Goal: Information Seeking & Learning: Find specific fact

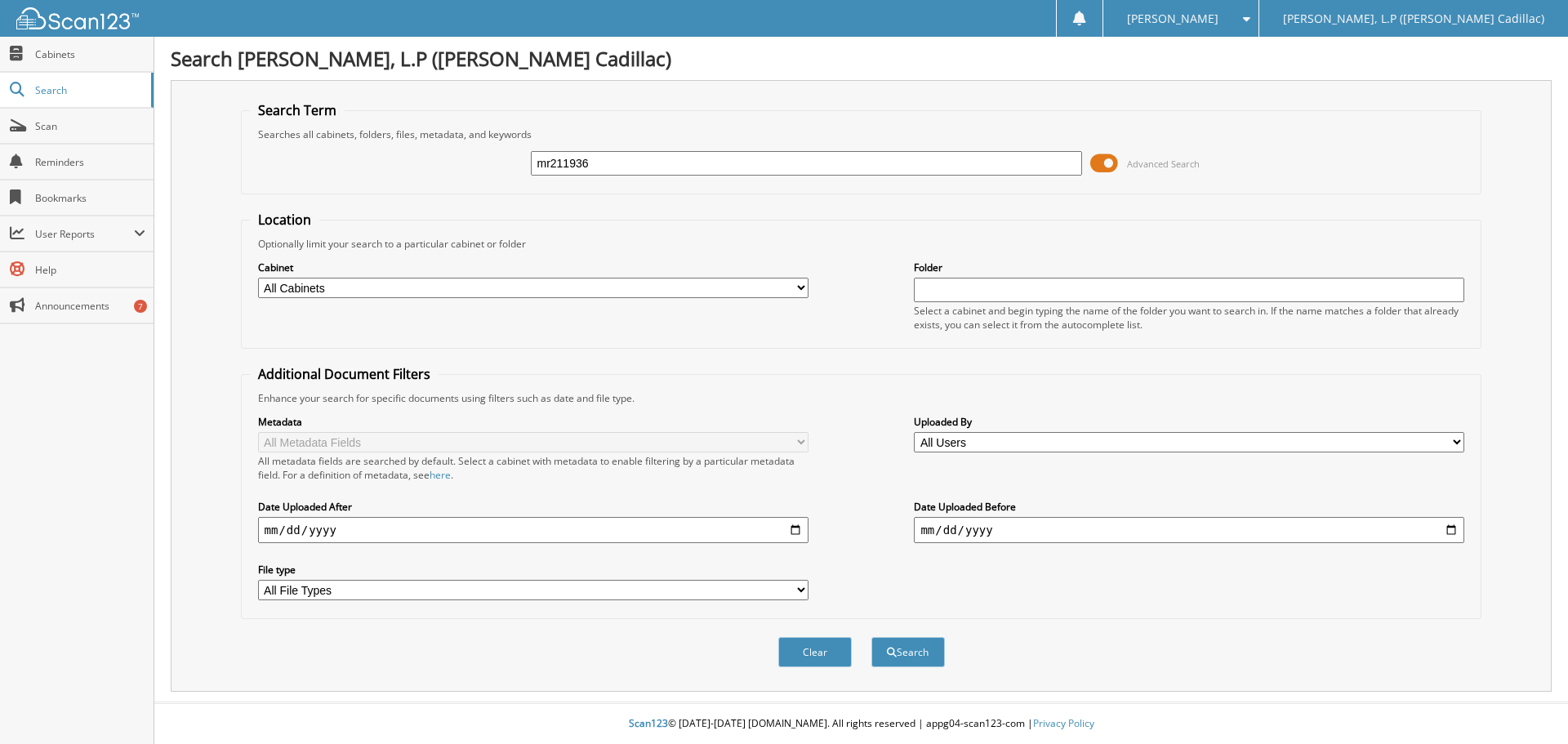
type input "mr211936"
click at [872, 637] on button "Search" at bounding box center [908, 652] width 74 height 30
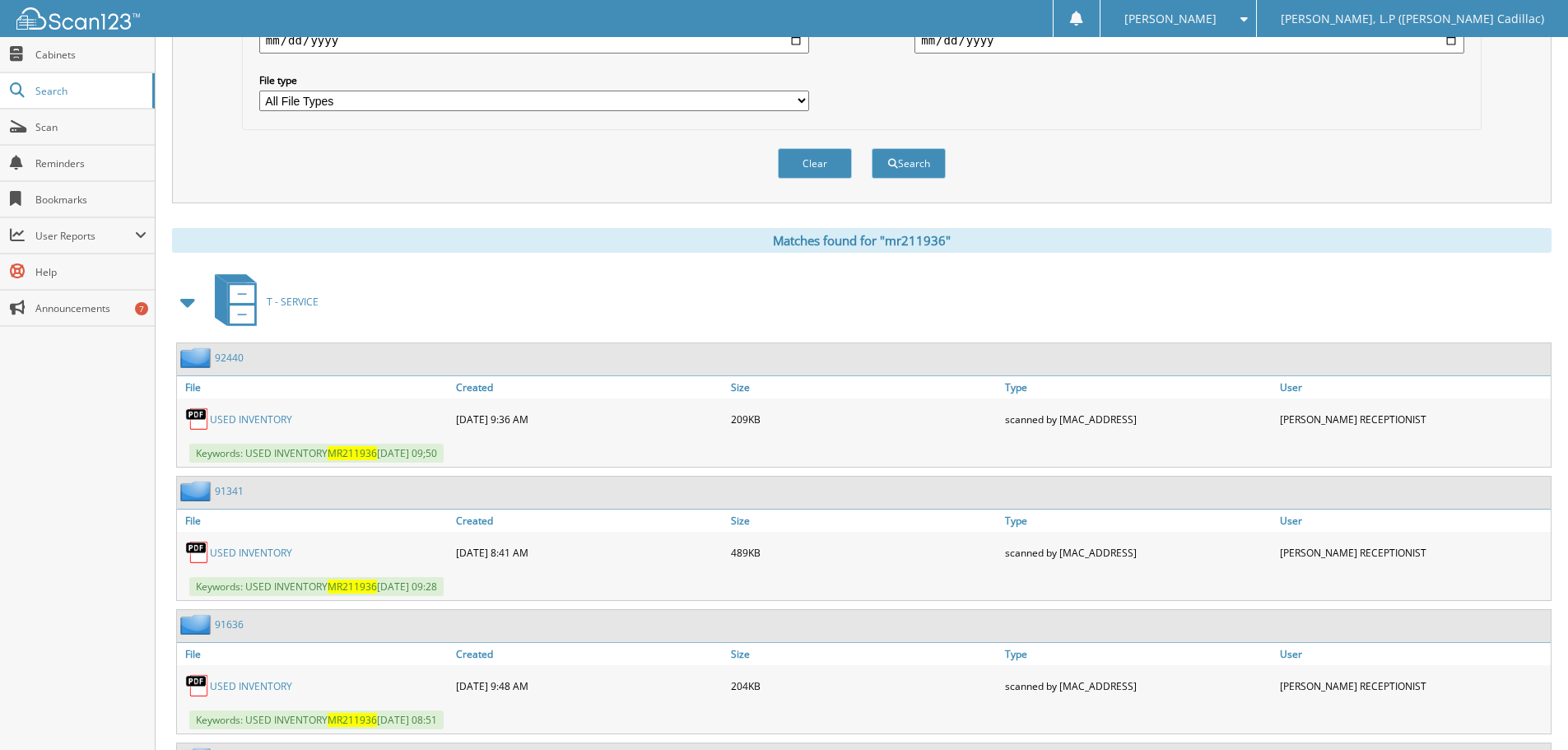
scroll to position [576, 0]
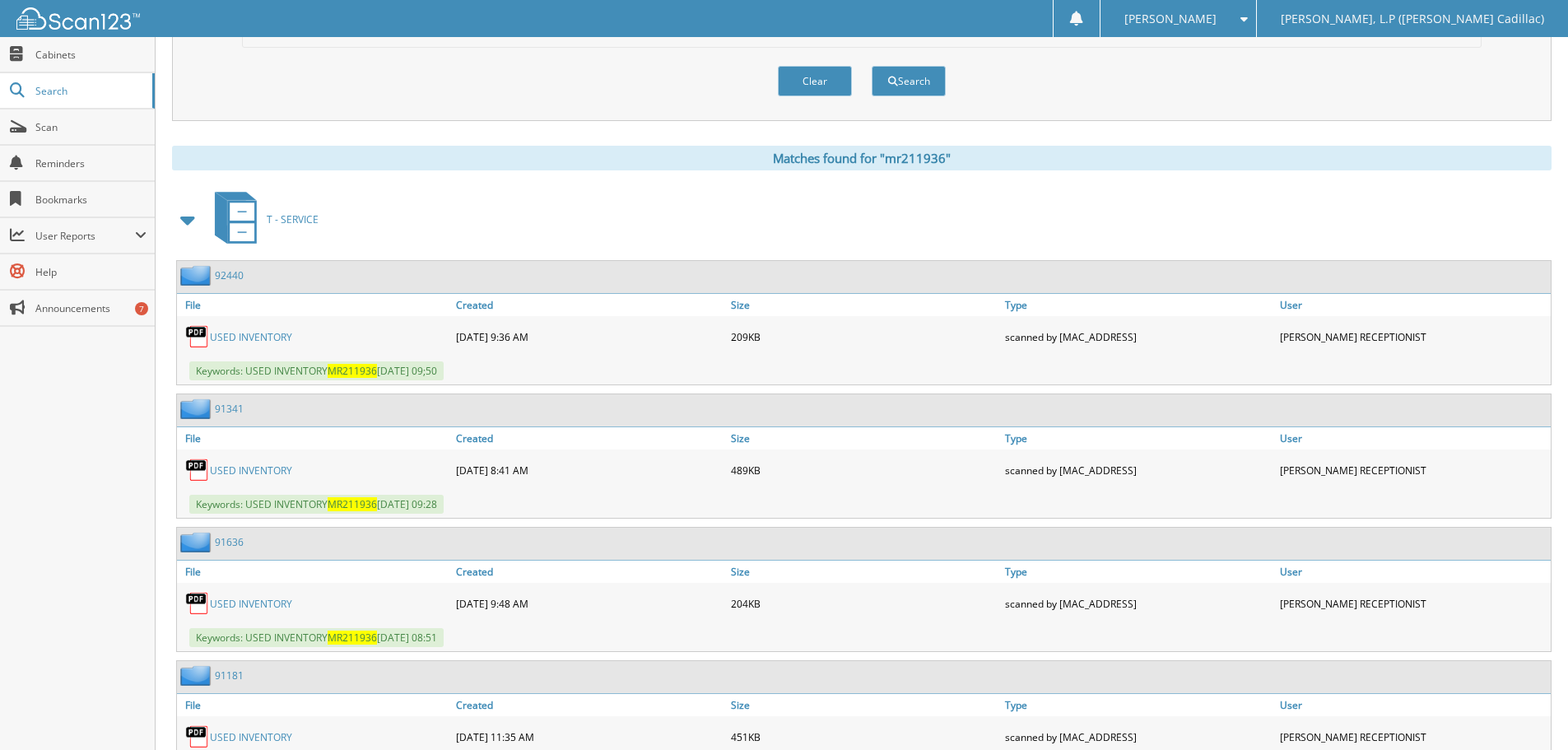
click at [238, 335] on link "USED INVENTORY" at bounding box center [251, 337] width 82 height 14
click at [248, 471] on link "USED INVENTORY" at bounding box center [251, 471] width 82 height 14
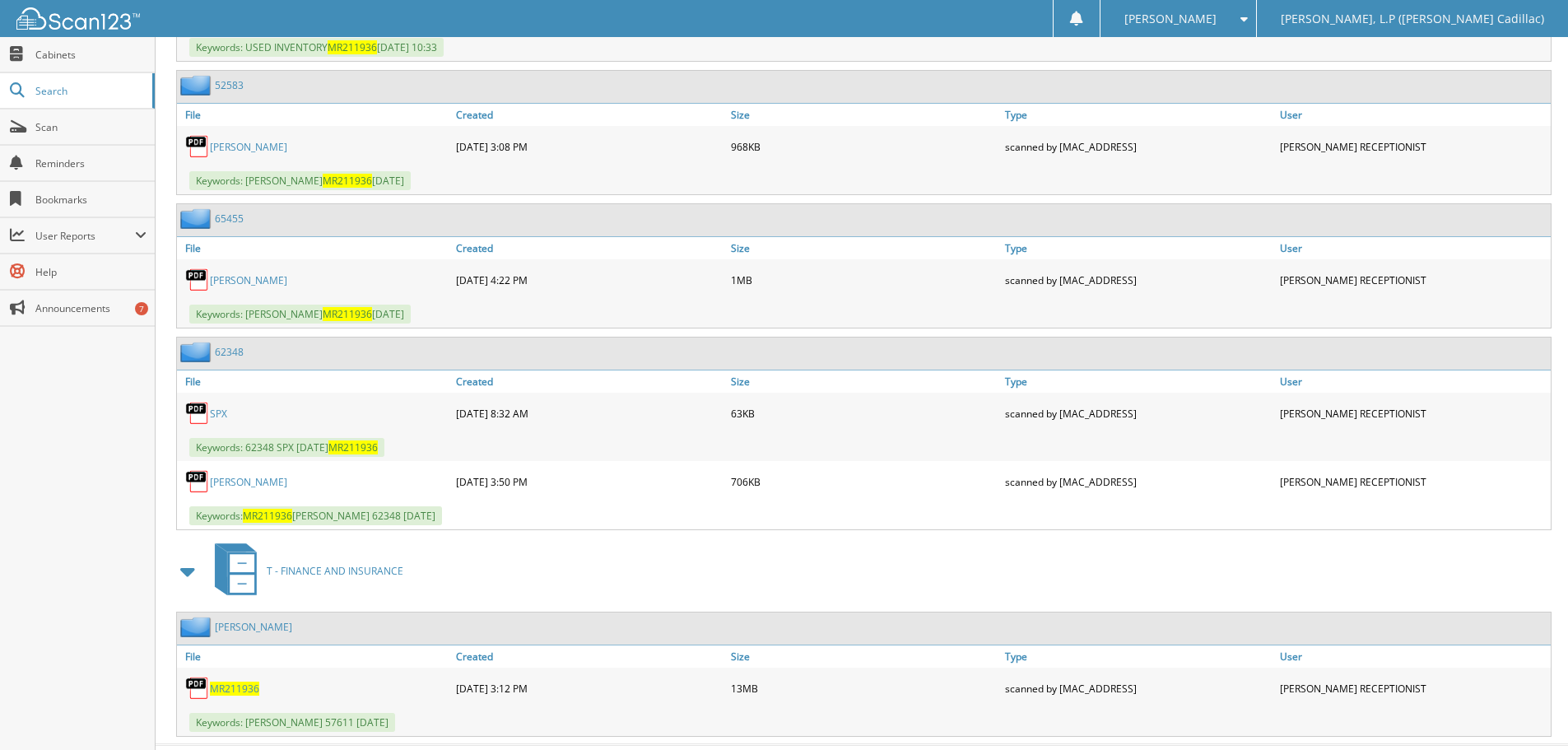
scroll to position [1605, 0]
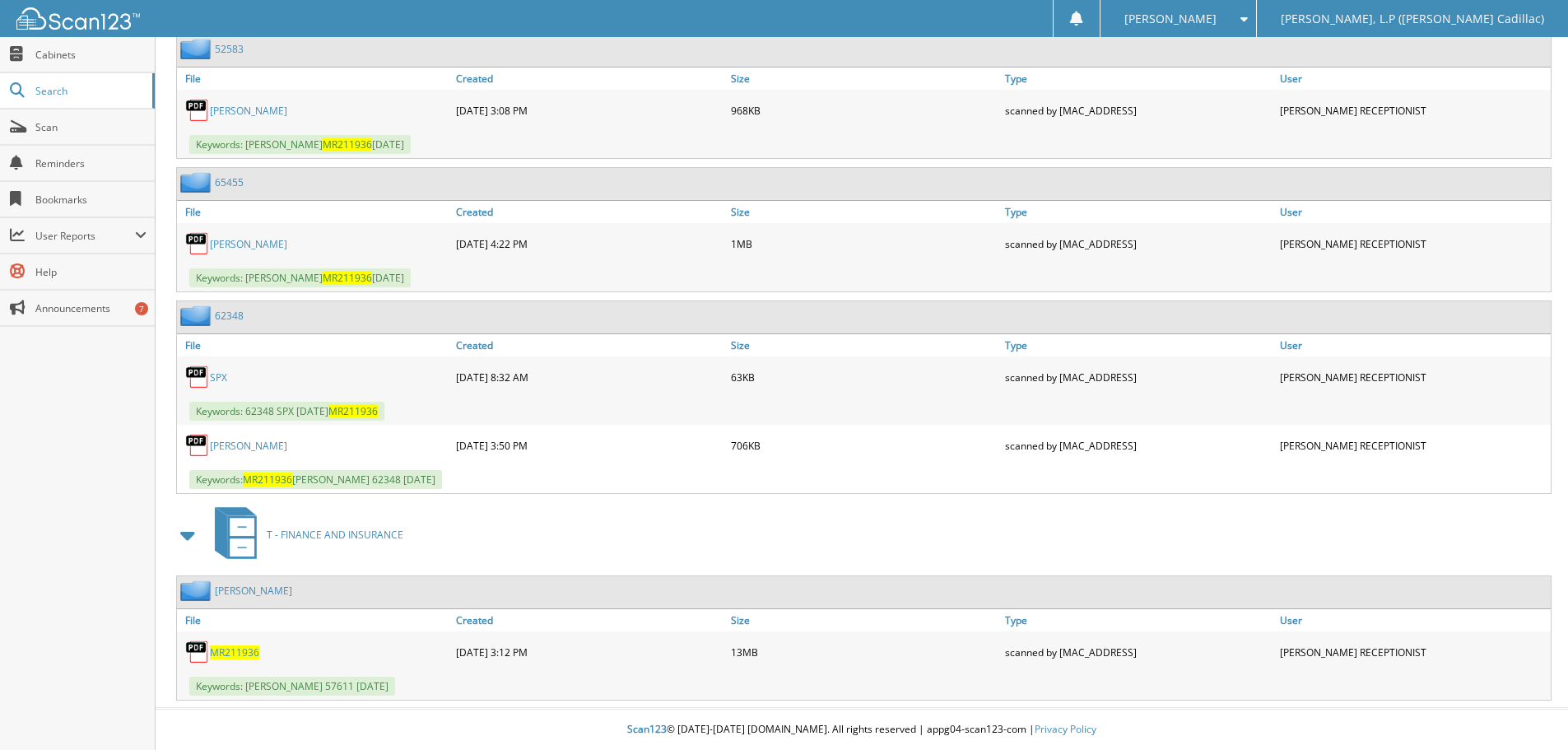
click at [247, 653] on span "MR211936" at bounding box center [235, 653] width 49 height 14
click at [230, 445] on link "KRISTI ROBERTS" at bounding box center [249, 445] width 77 height 14
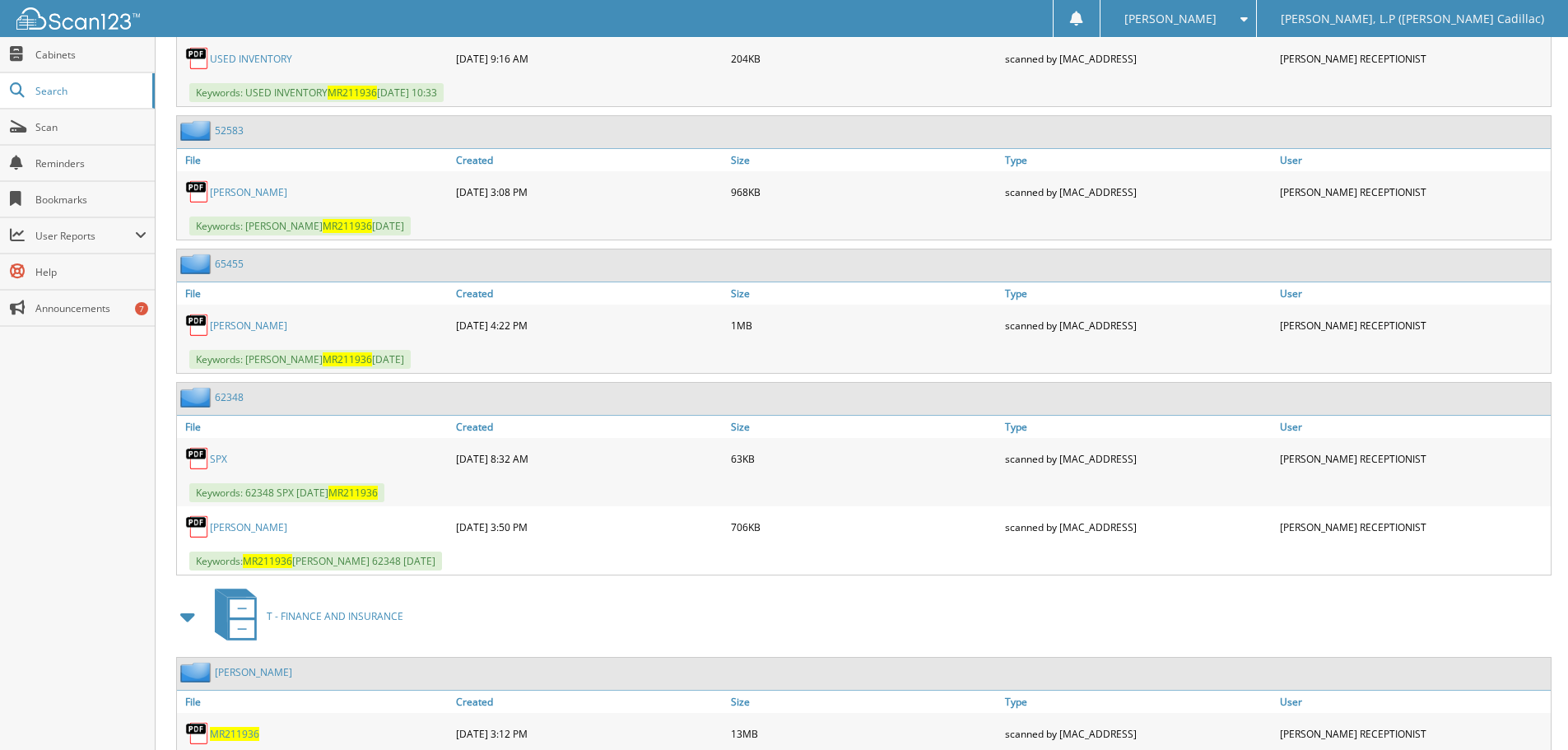
scroll to position [1440, 0]
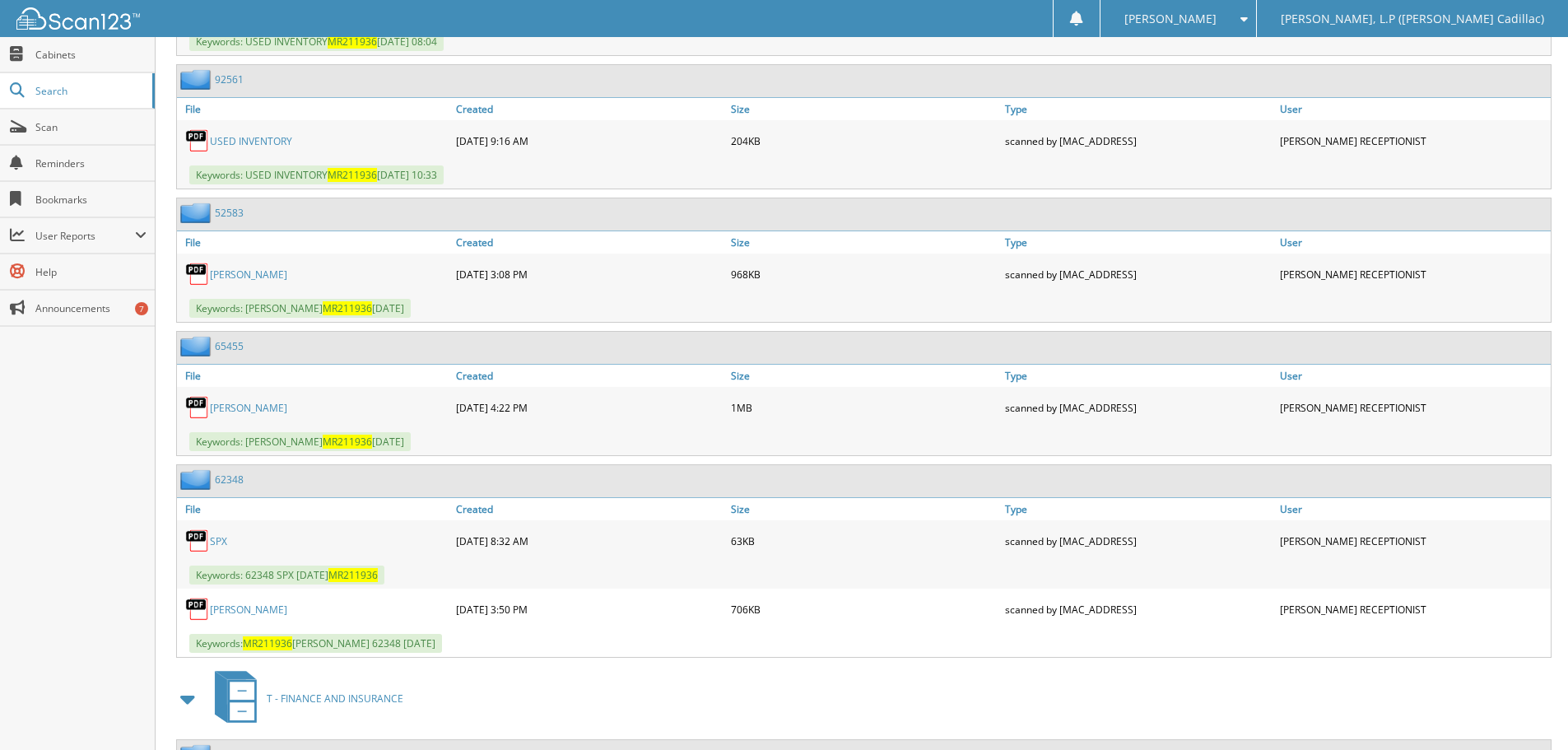
click at [237, 408] on link "ROBERTS" at bounding box center [249, 408] width 77 height 14
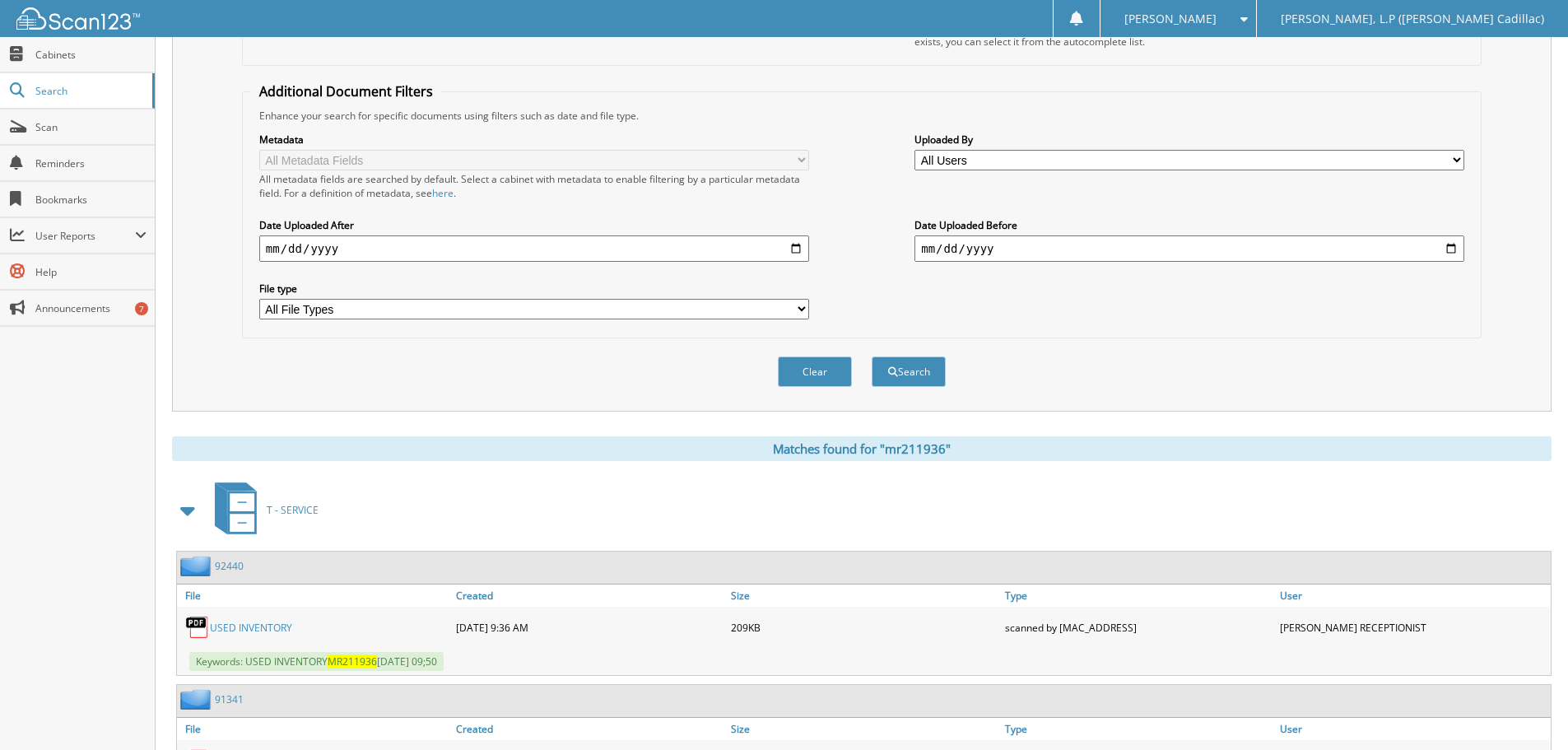
scroll to position [287, 0]
click at [184, 509] on span at bounding box center [189, 509] width 23 height 29
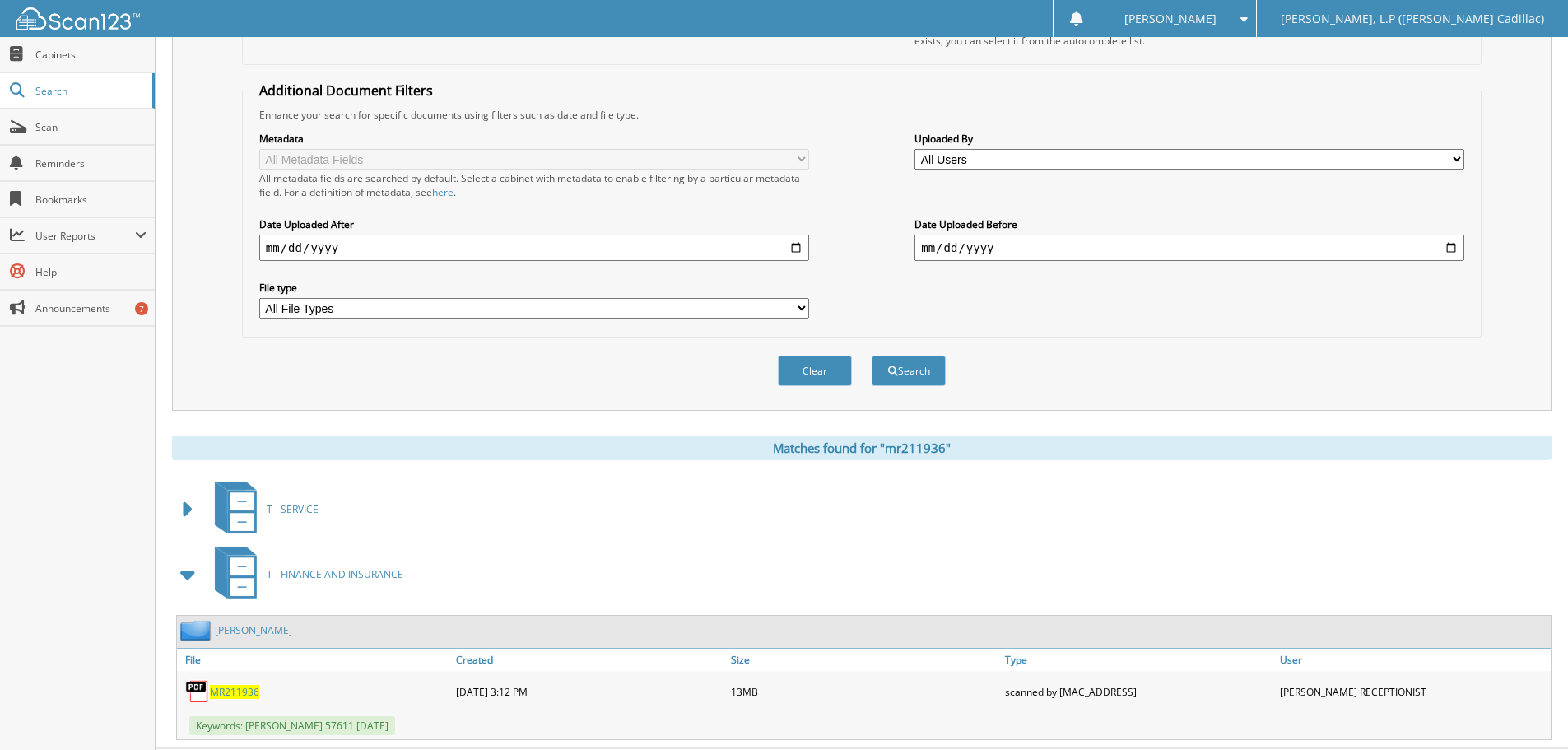
click at [184, 509] on span at bounding box center [189, 509] width 23 height 29
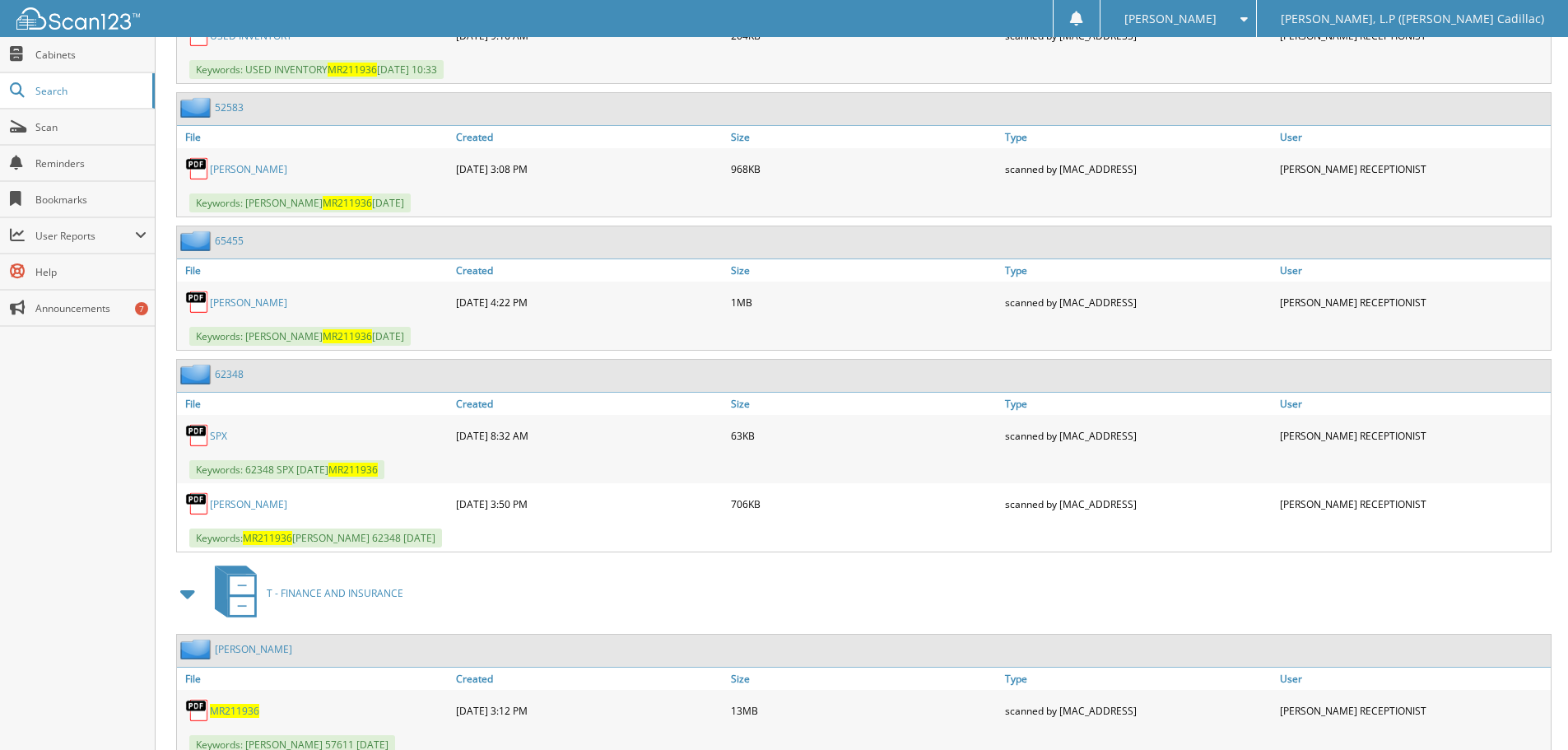
scroll to position [1605, 0]
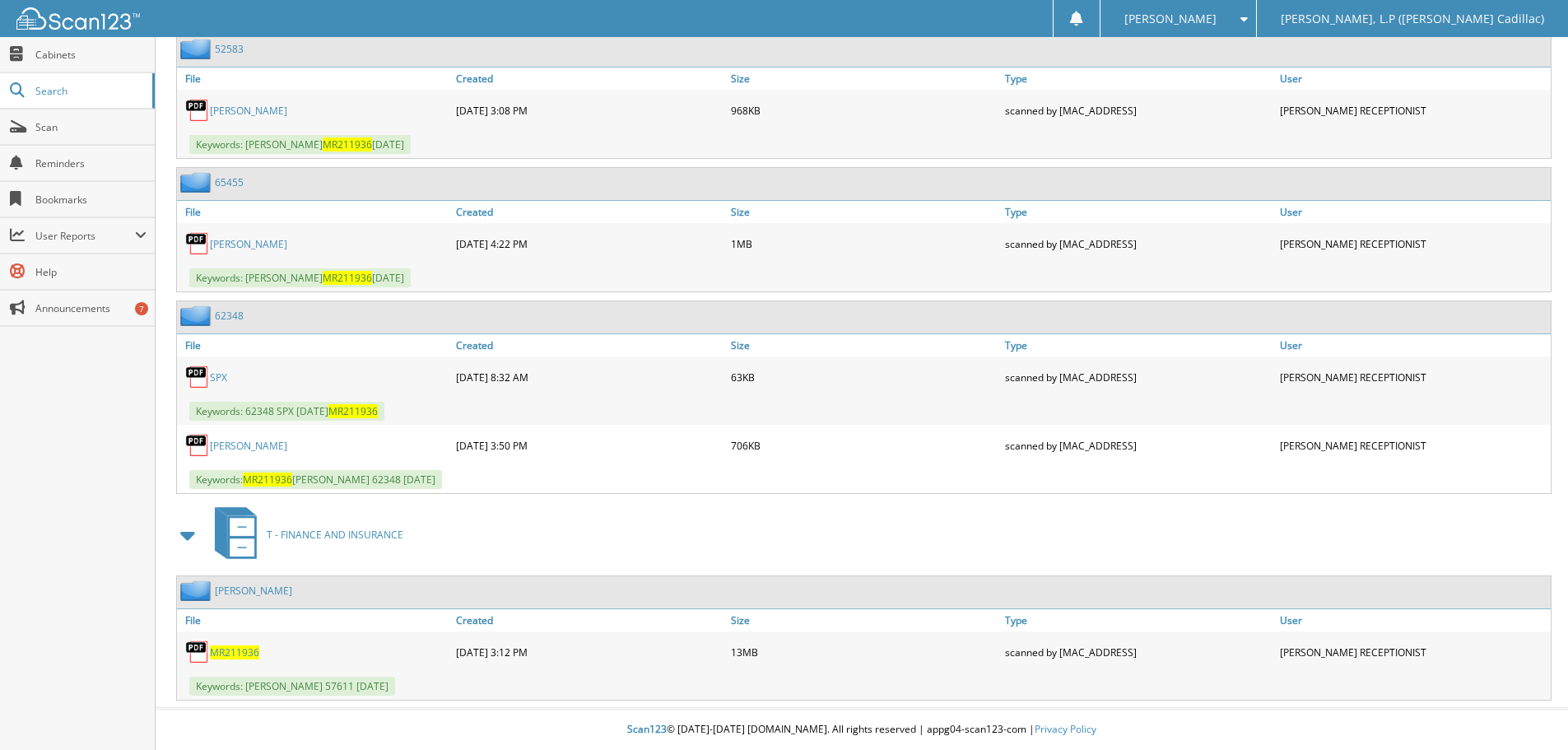
click at [189, 536] on span at bounding box center [189, 535] width 23 height 29
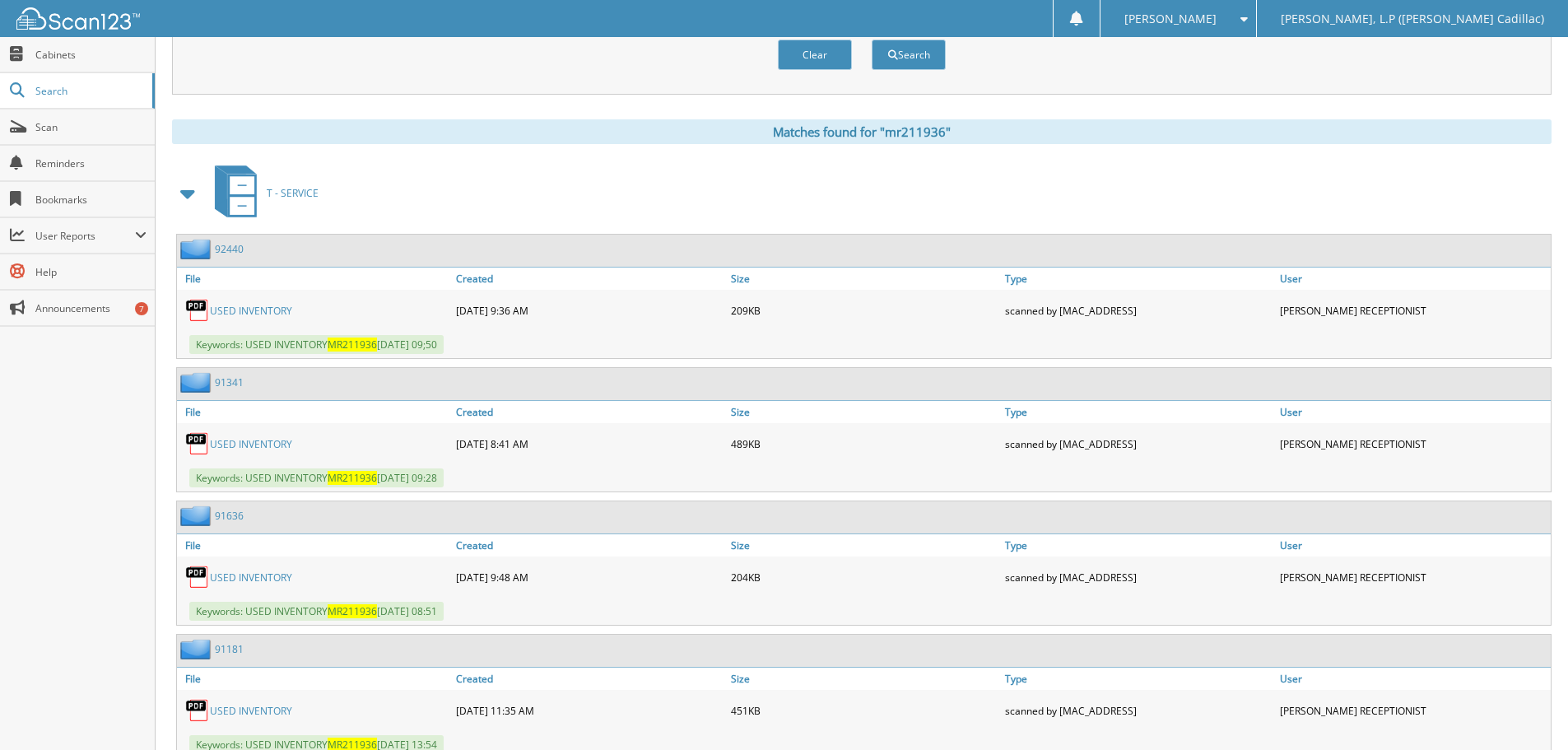
scroll to position [565, 0]
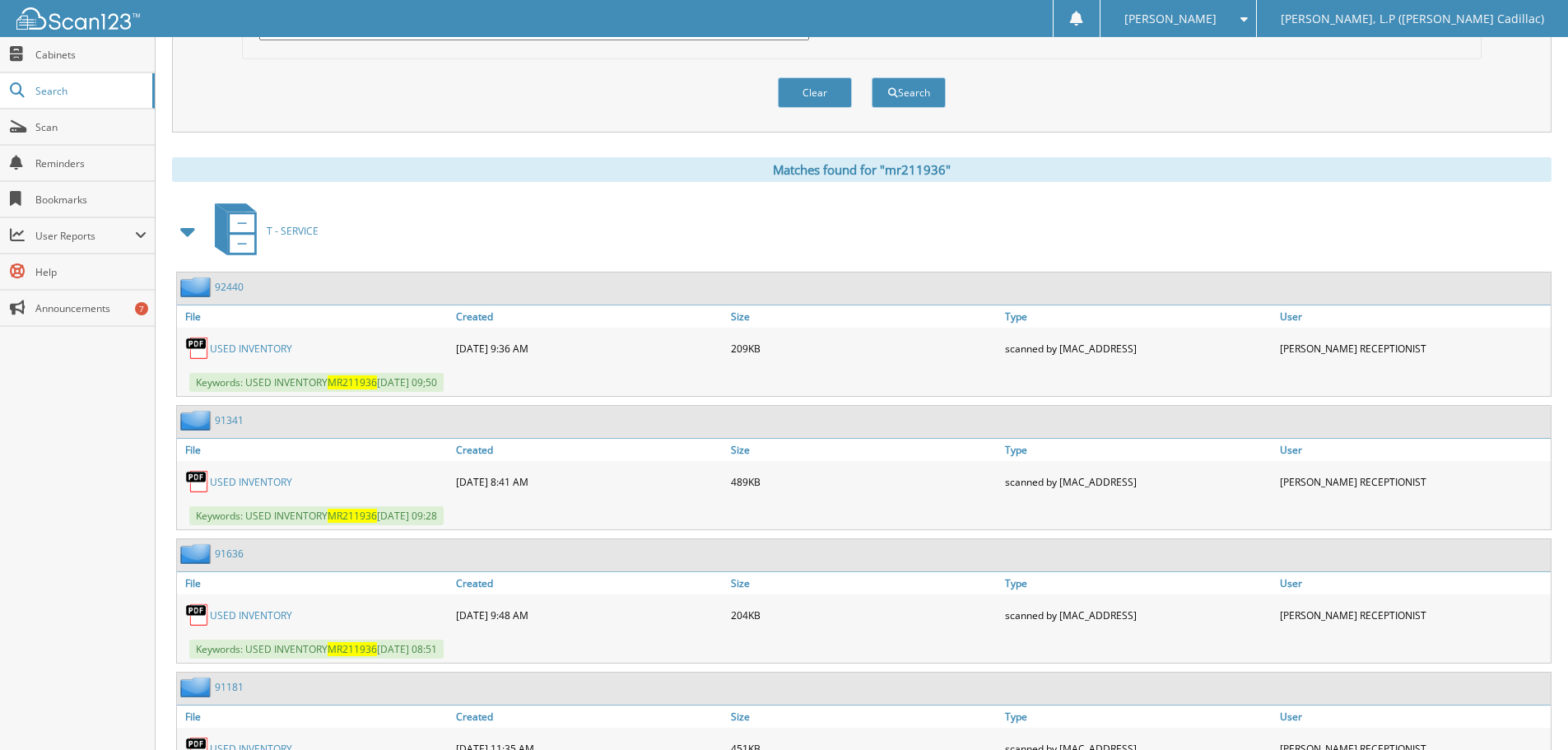
click at [198, 211] on div "T - SERVICE" at bounding box center [861, 230] width 1379 height 65
click at [191, 230] on span at bounding box center [189, 231] width 23 height 29
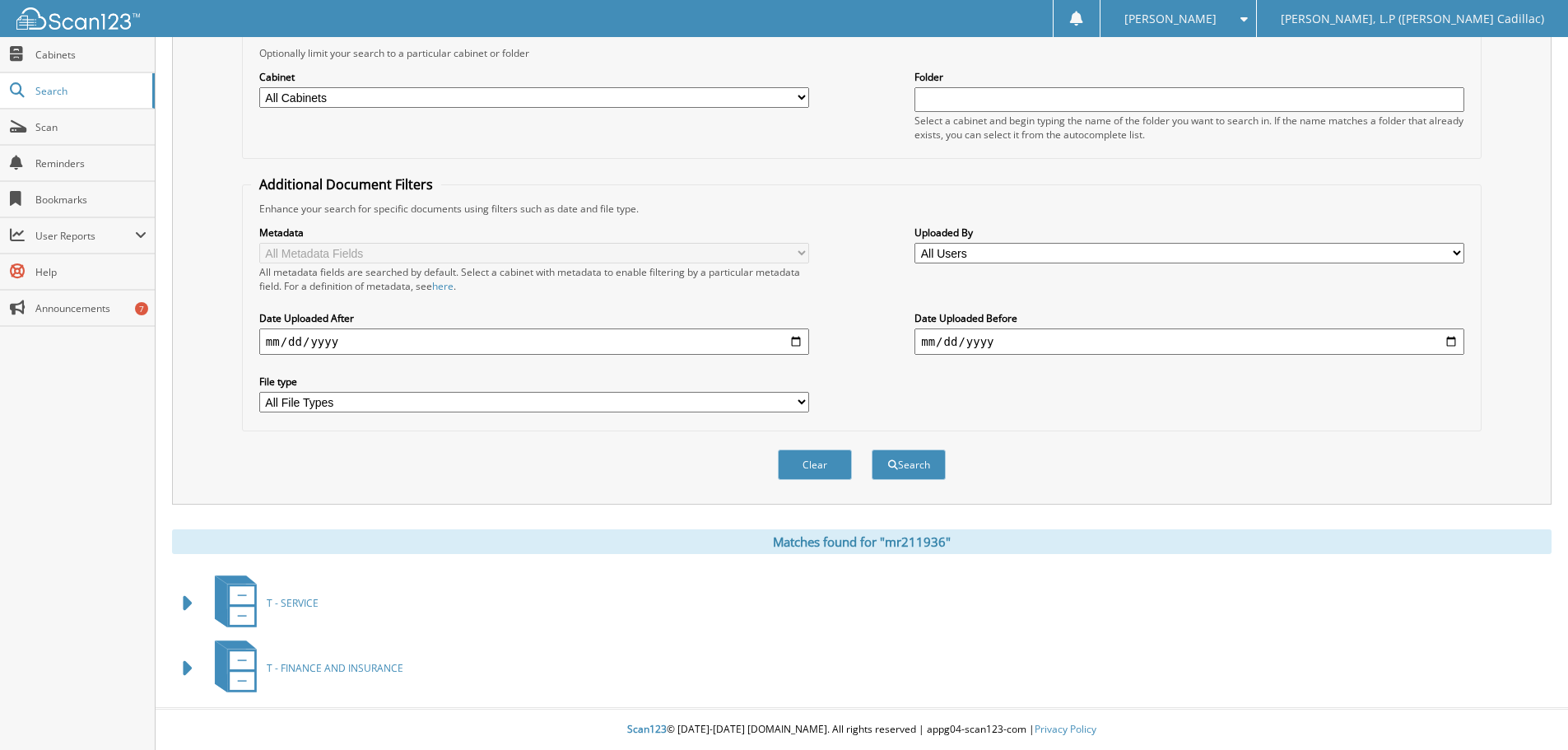
click at [1098, 596] on div "T - SERVICE" at bounding box center [861, 603] width 1379 height 65
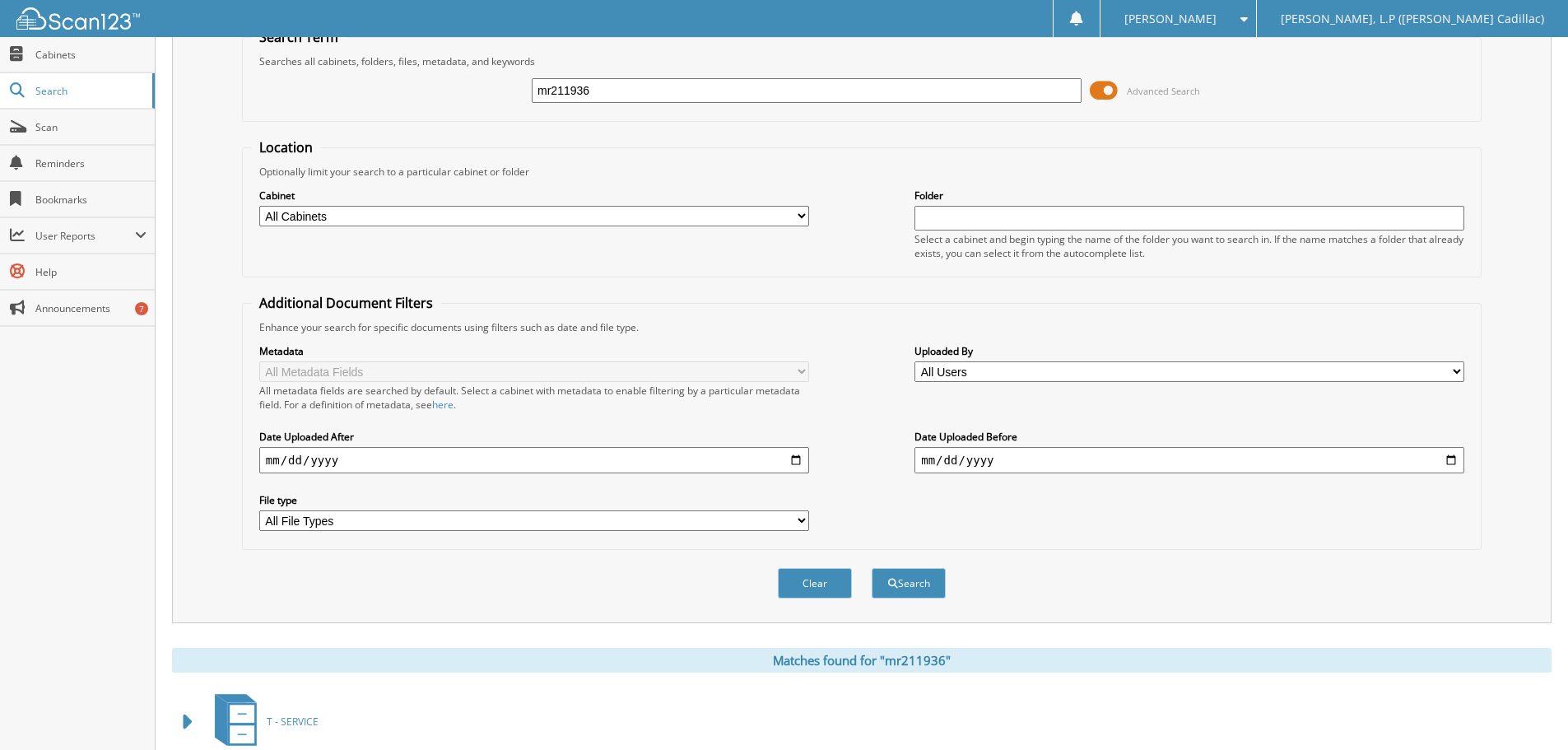
scroll to position [0, 0]
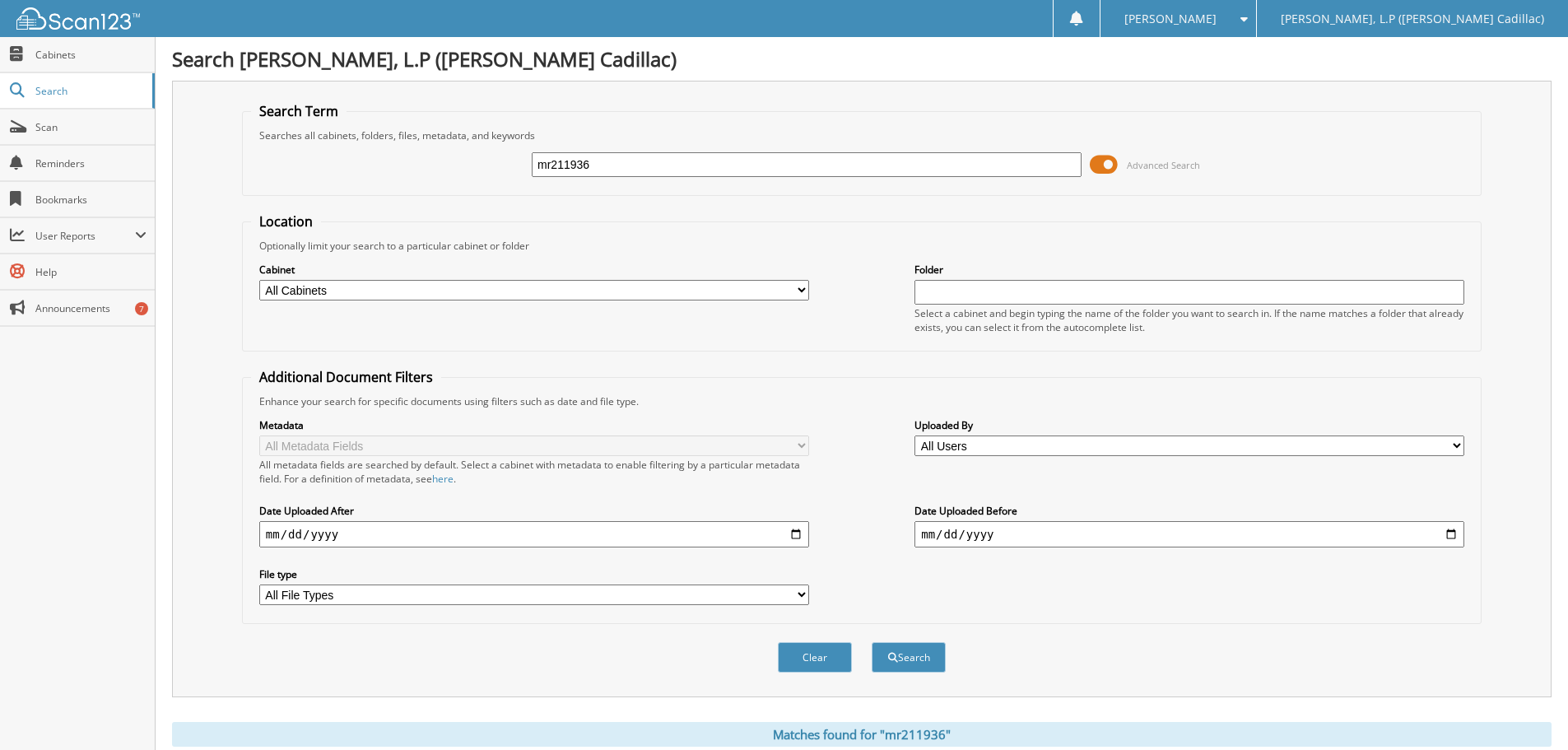
drag, startPoint x: 635, startPoint y: 161, endPoint x: 413, endPoint y: 169, distance: 222.1
click at [413, 169] on div "mr211936 Advanced Search" at bounding box center [862, 164] width 1222 height 44
type input "sr187809"
click at [872, 642] on button "Search" at bounding box center [909, 658] width 74 height 30
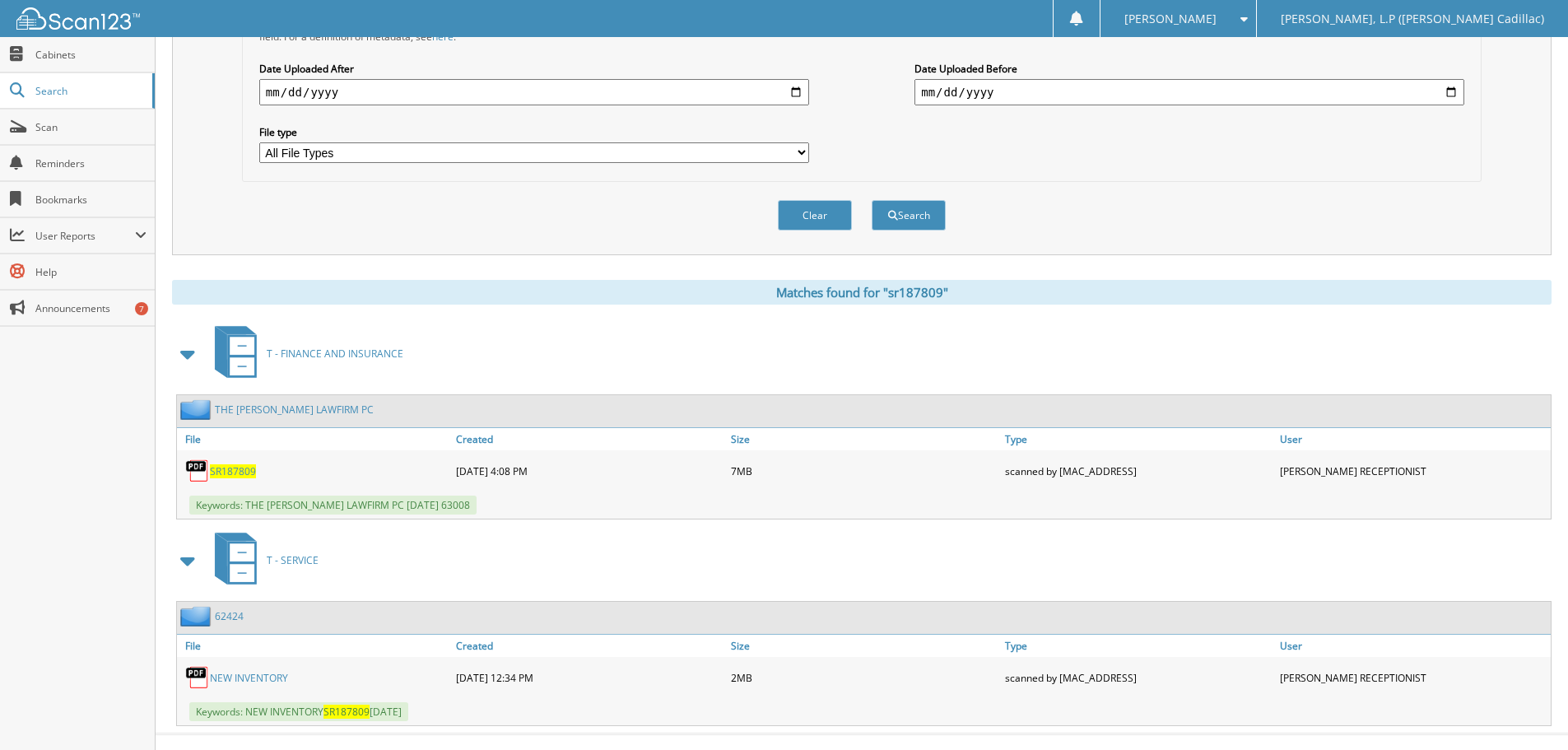
scroll to position [469, 0]
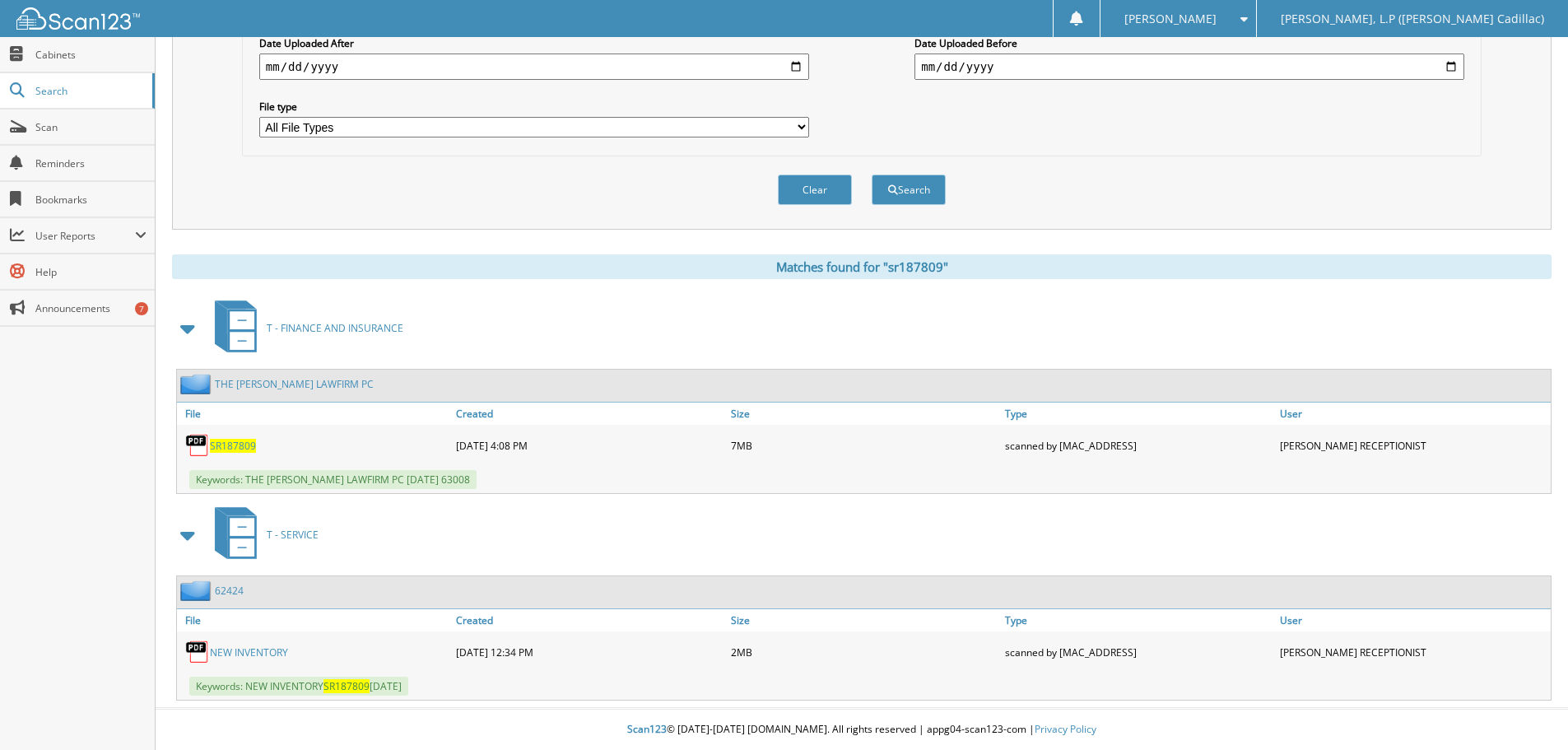
click at [234, 442] on span "SR187809" at bounding box center [233, 445] width 46 height 14
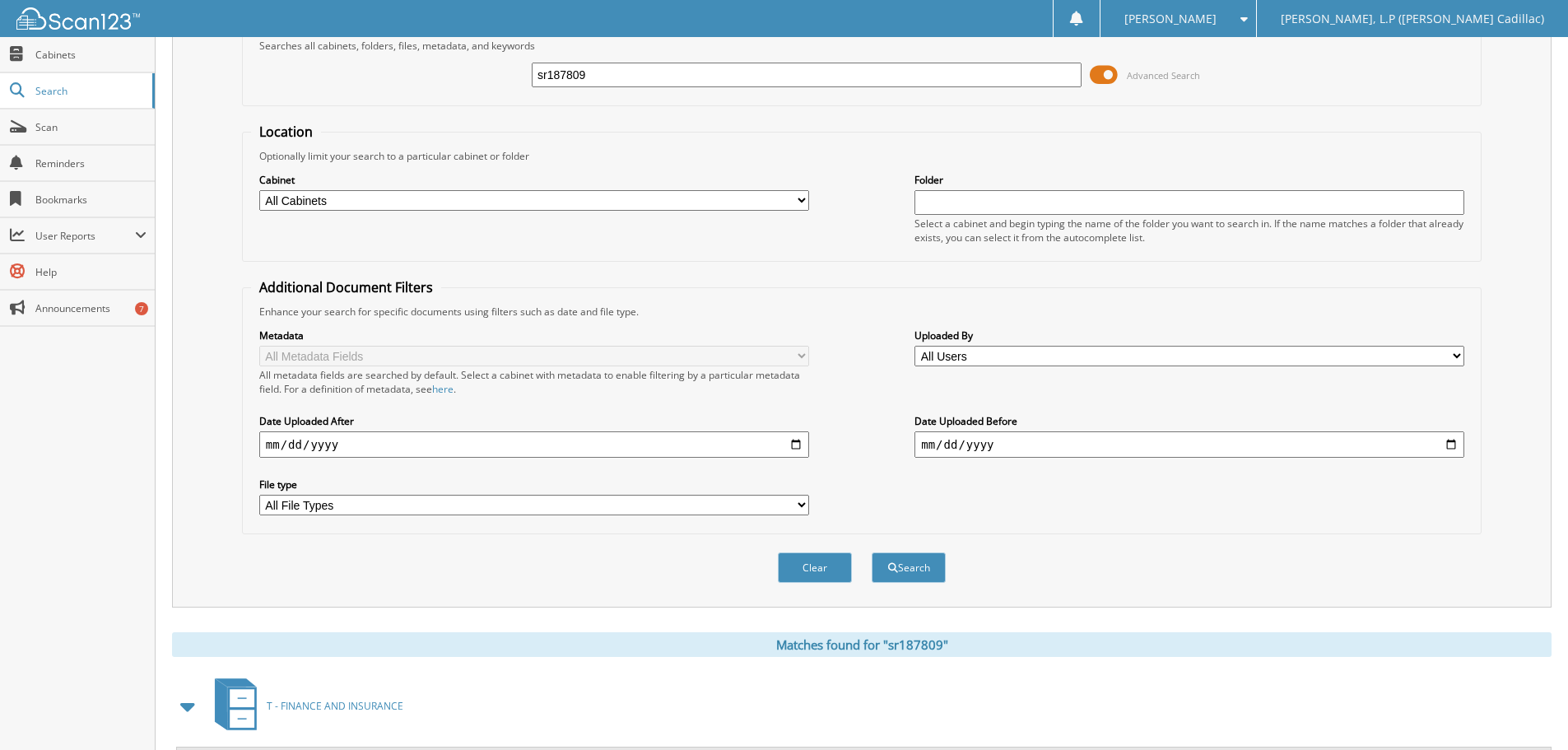
scroll to position [0, 0]
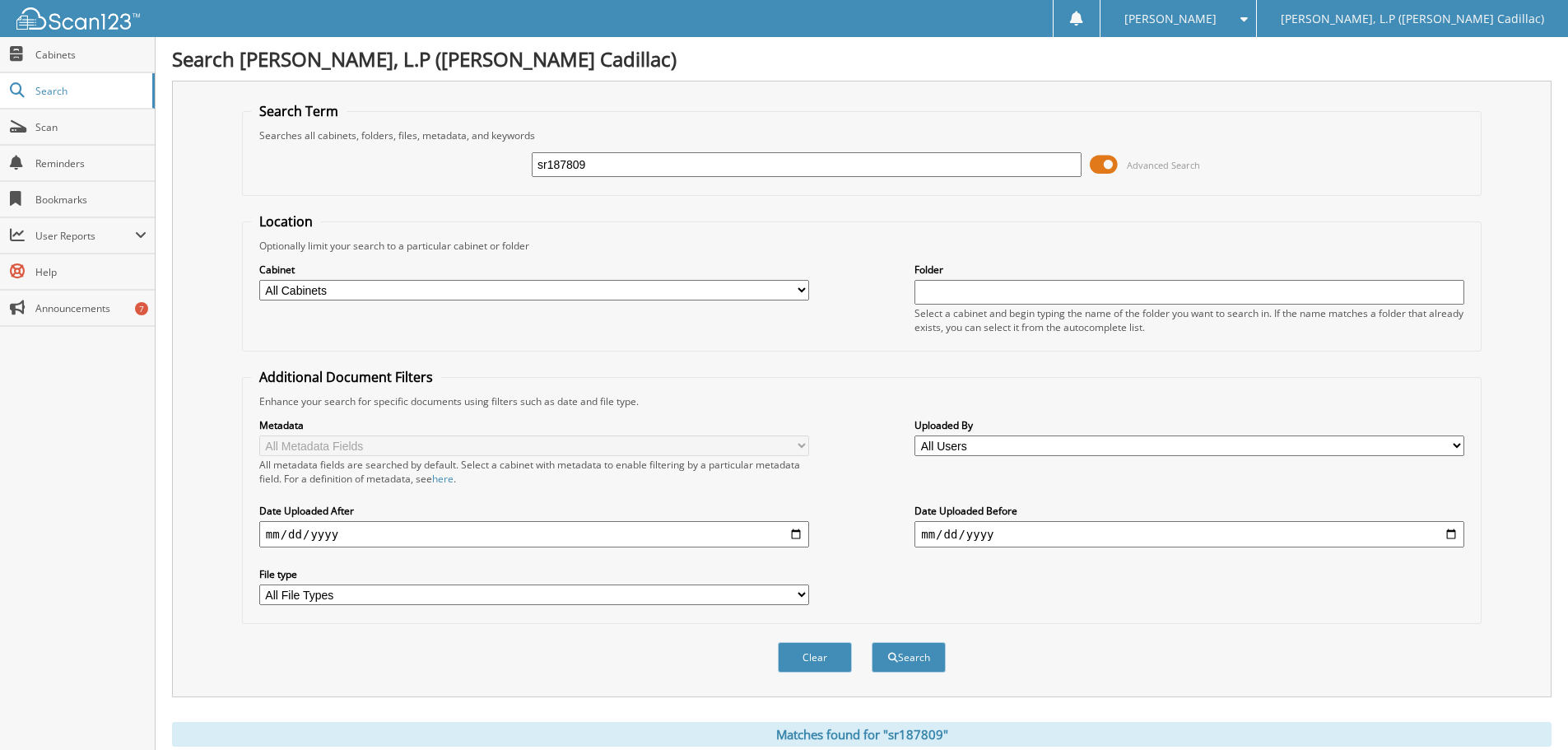
drag, startPoint x: 617, startPoint y: 169, endPoint x: 457, endPoint y: 185, distance: 160.8
click at [457, 185] on div "sr187809 Advanced Search" at bounding box center [862, 164] width 1222 height 44
type input "mr211936"
click at [872, 642] on button "Search" at bounding box center [909, 658] width 74 height 30
drag, startPoint x: 697, startPoint y: 160, endPoint x: 230, endPoint y: 139, distance: 467.5
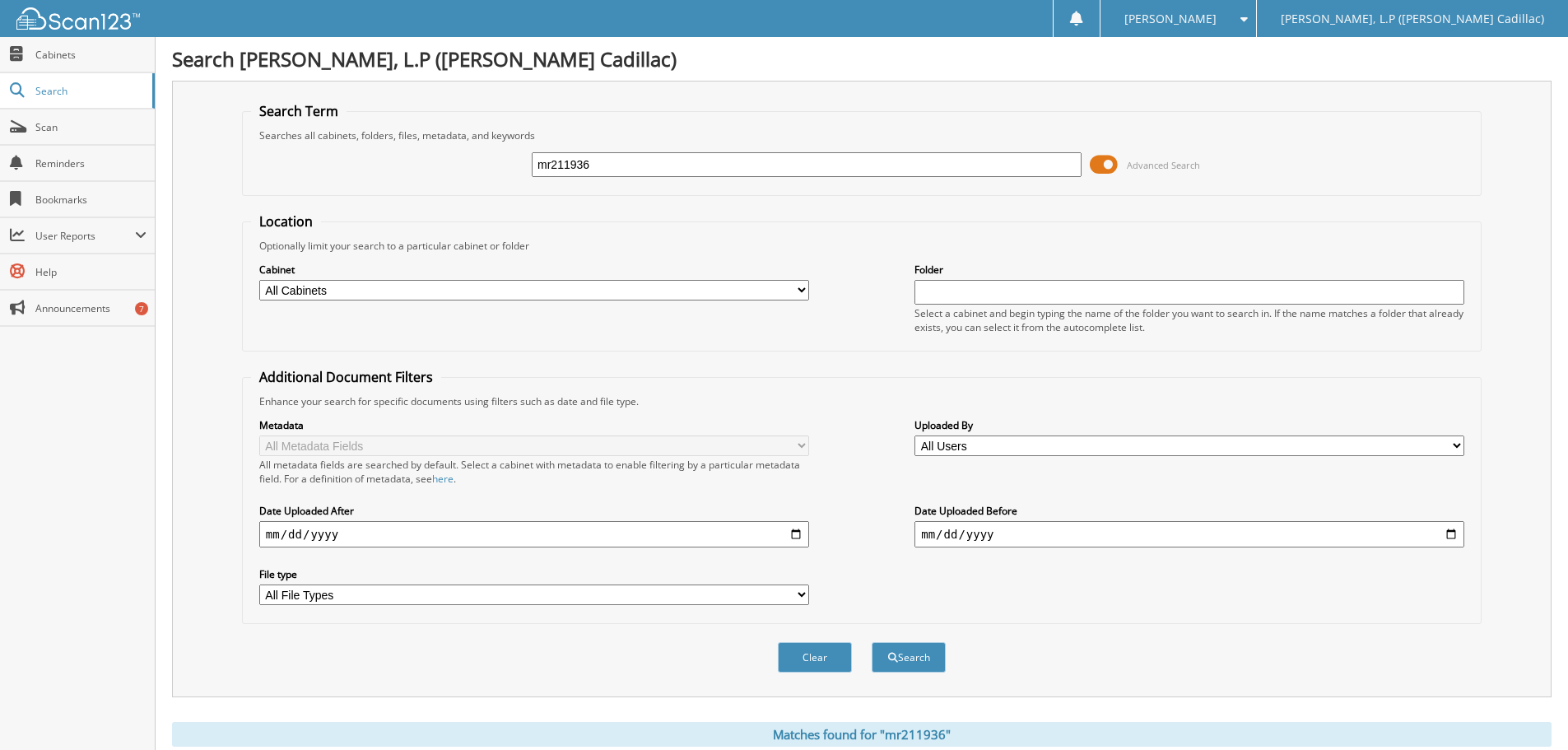
click at [243, 139] on fieldset "Search Term Searches all cabinets, folders, files, metadata, and keywords mr211…" at bounding box center [862, 149] width 1240 height 94
type input "[PERSON_NAME]"
click at [872, 642] on button "Search" at bounding box center [909, 658] width 74 height 30
